Goal: Communication & Community: Answer question/provide support

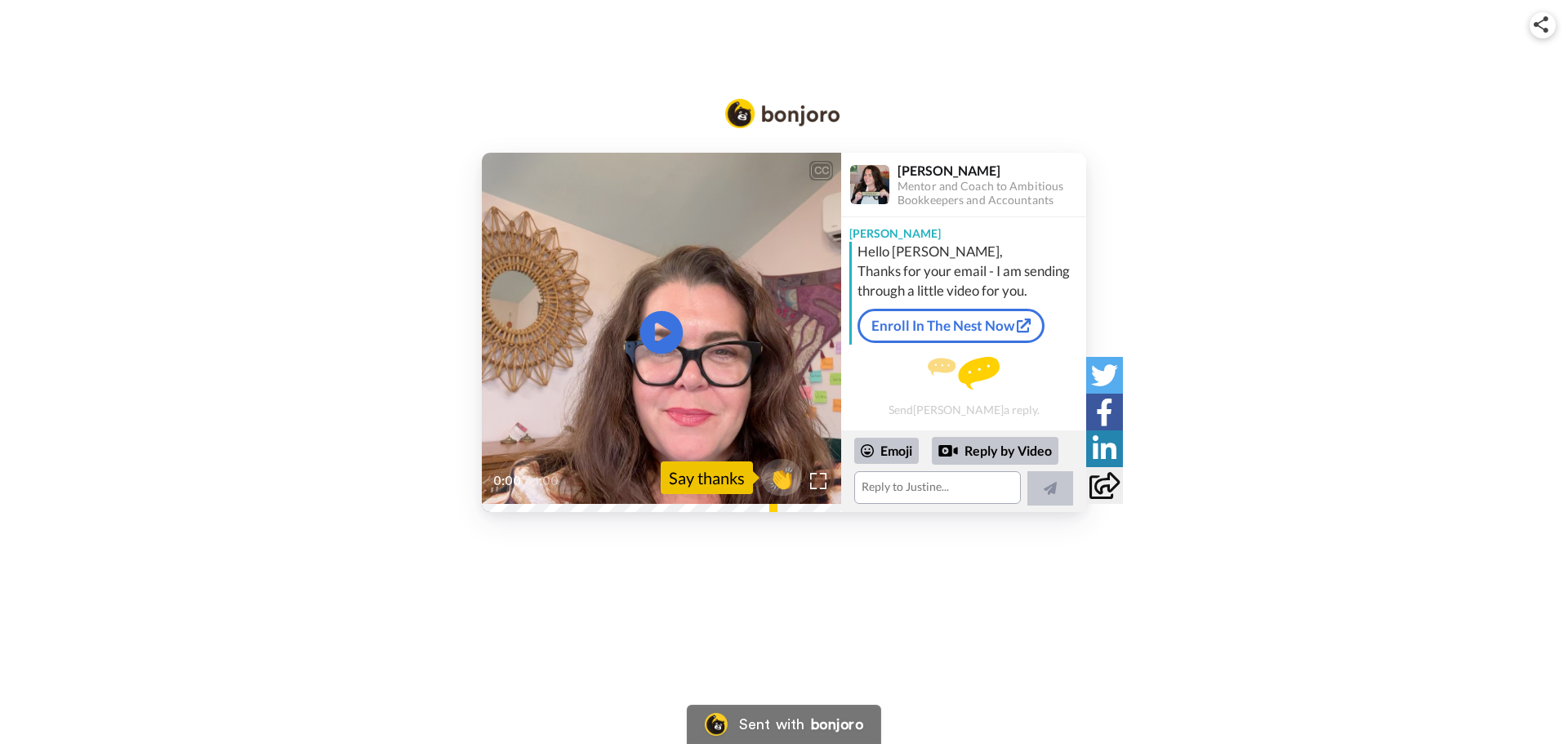
click at [662, 326] on icon at bounding box center [662, 333] width 43 height 43
click at [883, 486] on textarea at bounding box center [937, 488] width 167 height 33
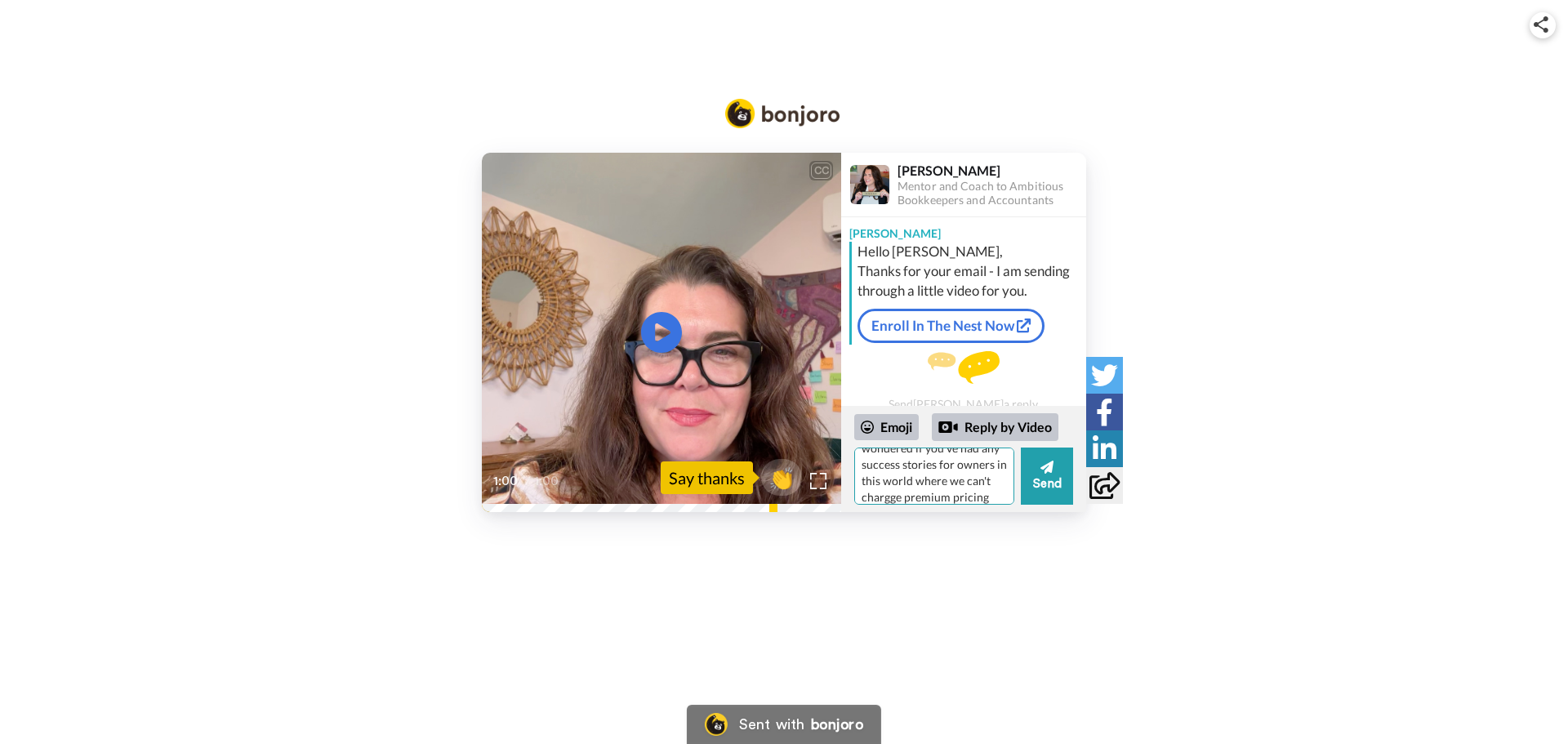
scroll to position [202, 0]
click at [920, 474] on textarea "Thank you! My only hold-up is time and money (story of my life lol). And, I wan…" at bounding box center [934, 477] width 160 height 57
click at [877, 494] on textarea "Thank you! My only hold-up is time and money (story of my life lol). And, I wan…" at bounding box center [934, 477] width 160 height 57
click at [892, 489] on textarea "Thank you! My only hold-up is time and money (story of my life lol). And, I wan…" at bounding box center [934, 477] width 160 height 57
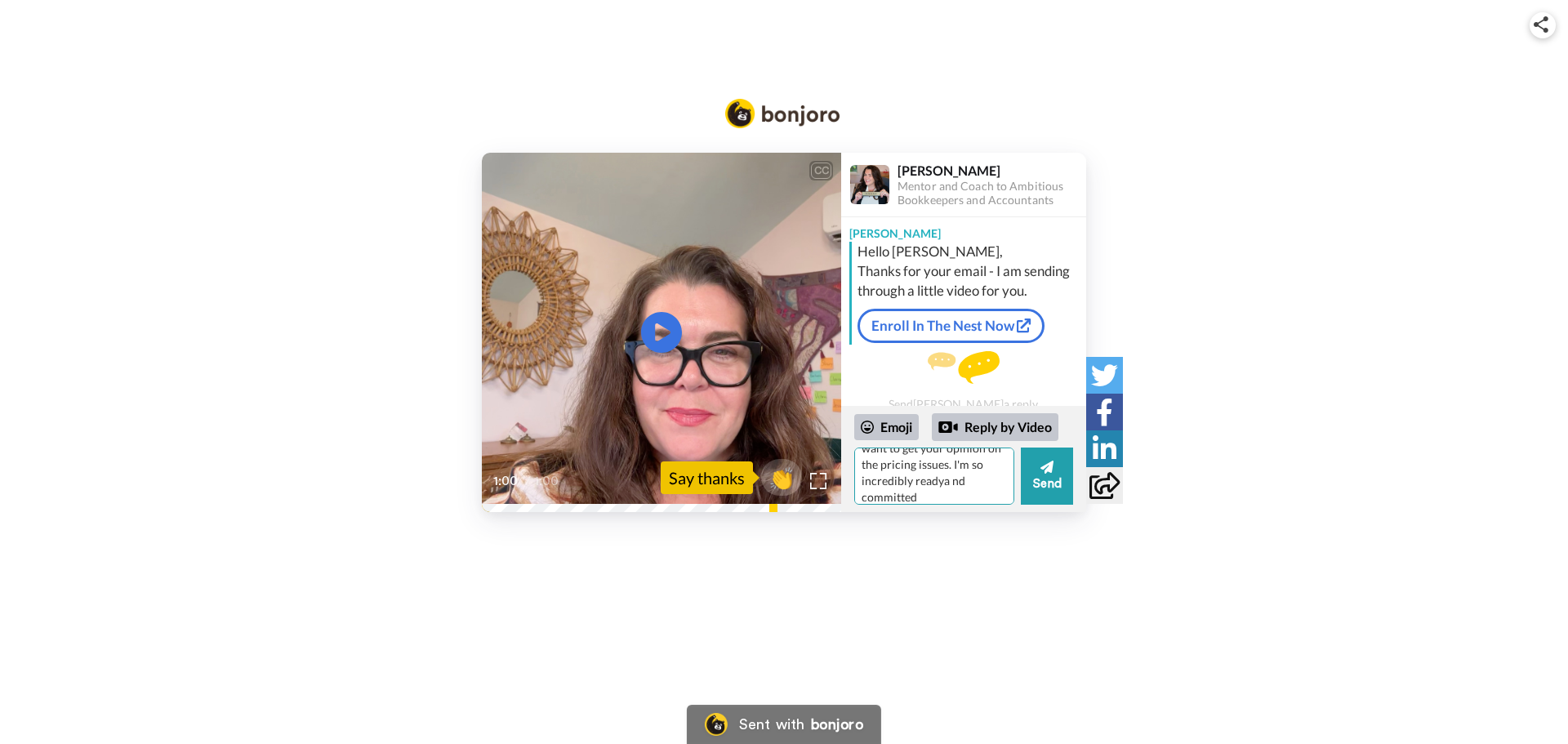
scroll to position [317, 0]
click at [941, 476] on textarea "Thank you! My only hold-up is time and money (story of my life lol). And, I wan…" at bounding box center [934, 477] width 160 height 57
click at [922, 492] on textarea "Thank you! My only hold-up is time and money (story of my life lol). And, I wan…" at bounding box center [934, 477] width 160 height 57
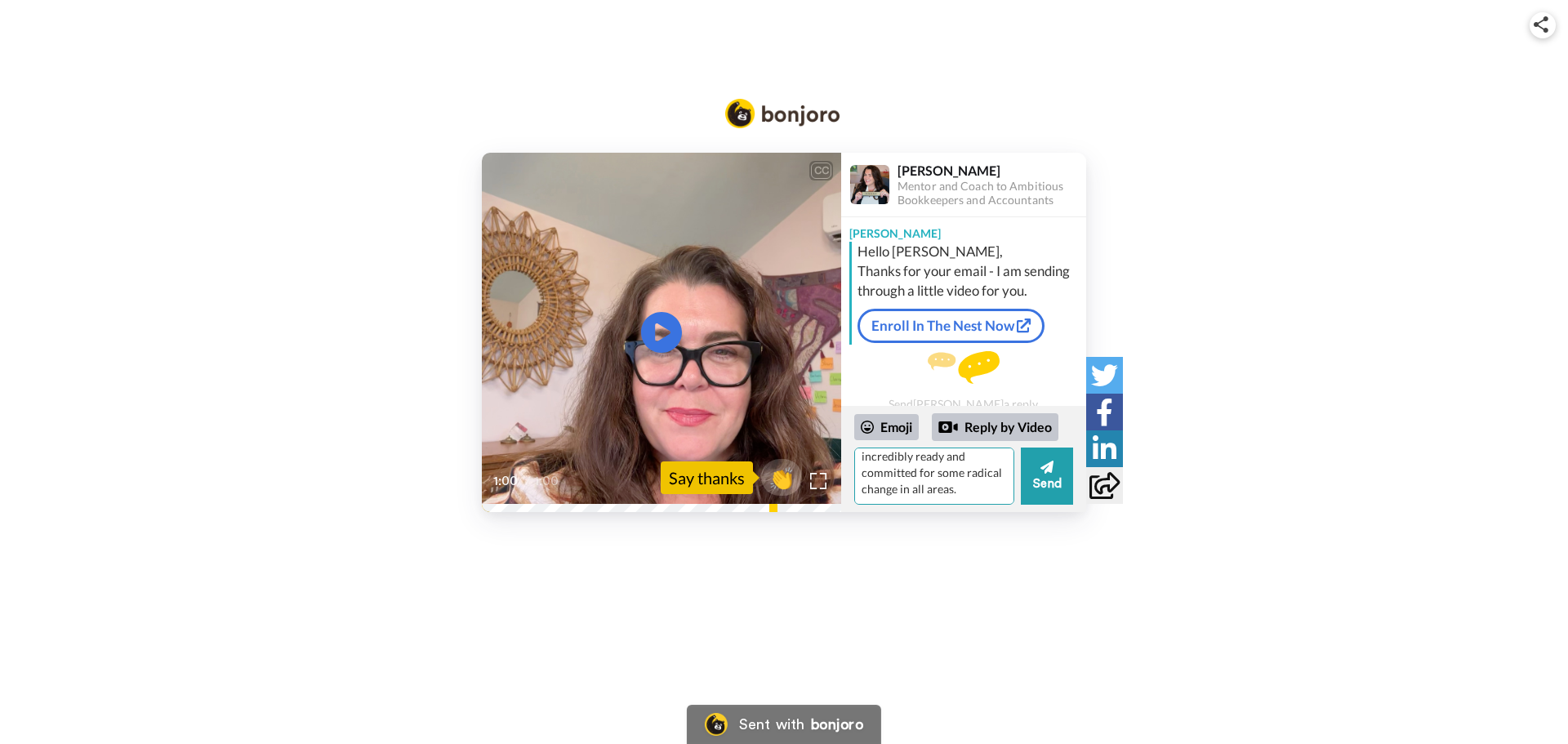
click at [944, 458] on textarea "Thank you! My only hold-up is time and money (story of my life lol). And, I wan…" at bounding box center [934, 477] width 160 height 57
type textarea "Thank you! My only hold-up is time and money (story of my life lol). And, I wan…"
click at [1055, 478] on button "Send" at bounding box center [1046, 477] width 52 height 57
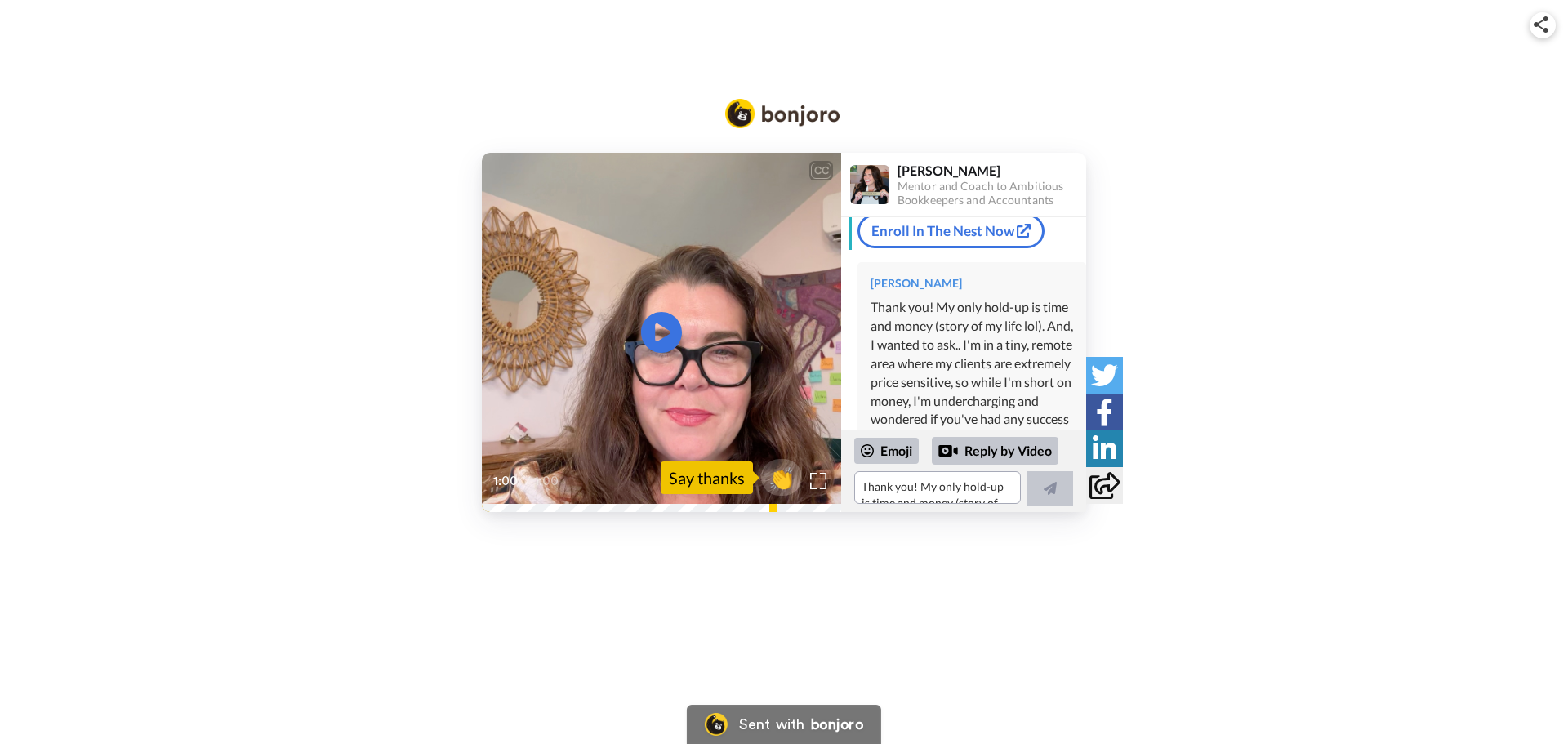
scroll to position [0, 0]
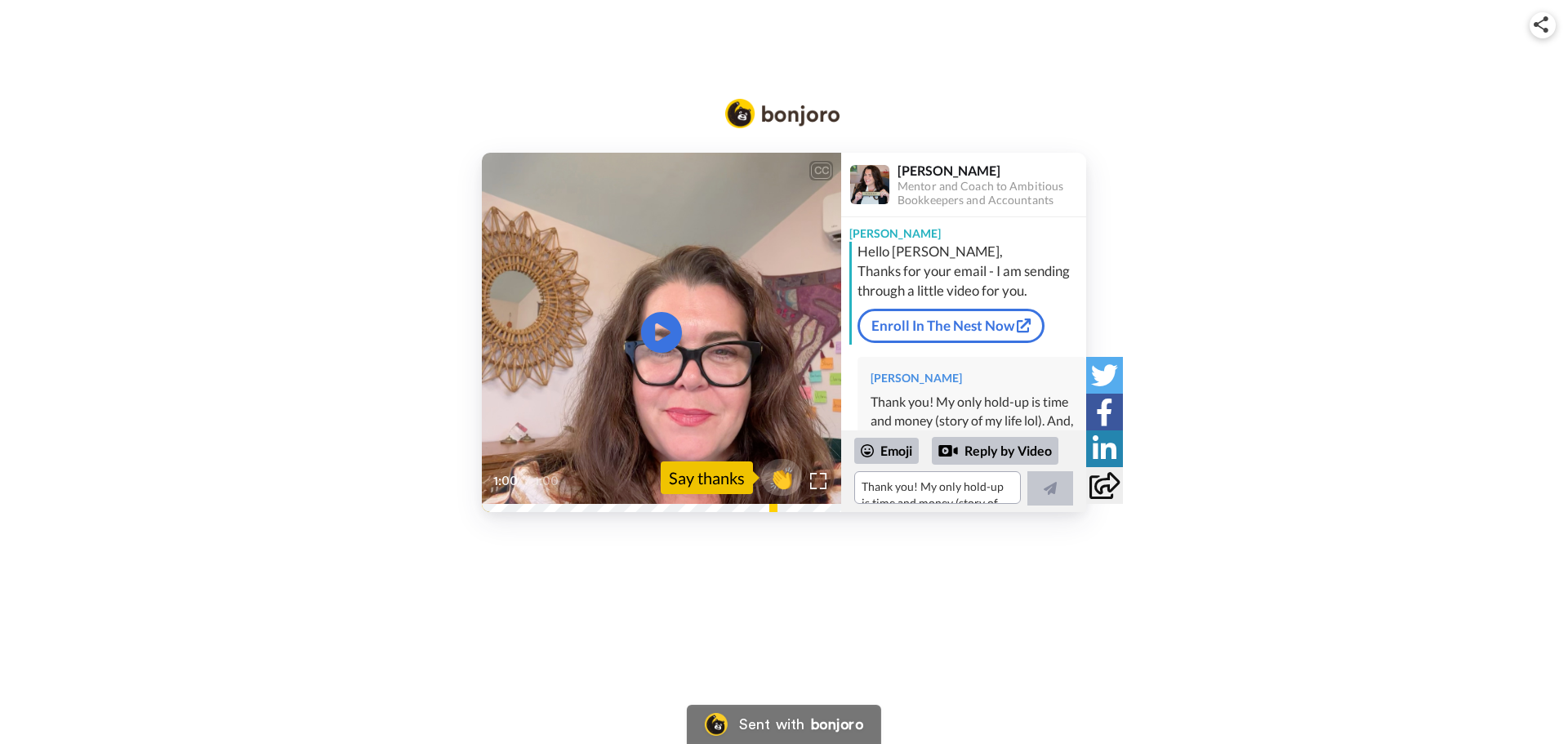
click at [1240, 189] on div "CC Play/Pause 1:00 / 1:00 👏 Say thanks [PERSON_NAME] Mentor and Coach to Ambiti…" at bounding box center [784, 332] width 1568 height 359
